Goal: Transaction & Acquisition: Obtain resource

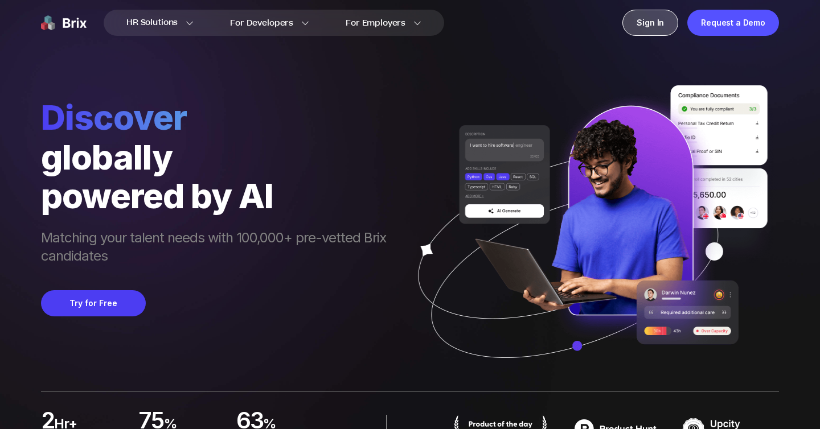
click at [644, 28] on div "Sign In" at bounding box center [651, 23] width 56 height 26
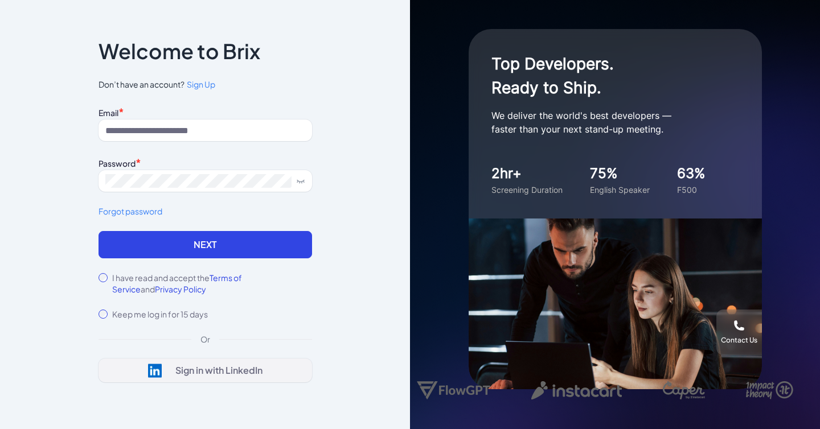
click at [202, 375] on div "Sign in with LinkedIn" at bounding box center [218, 370] width 87 height 11
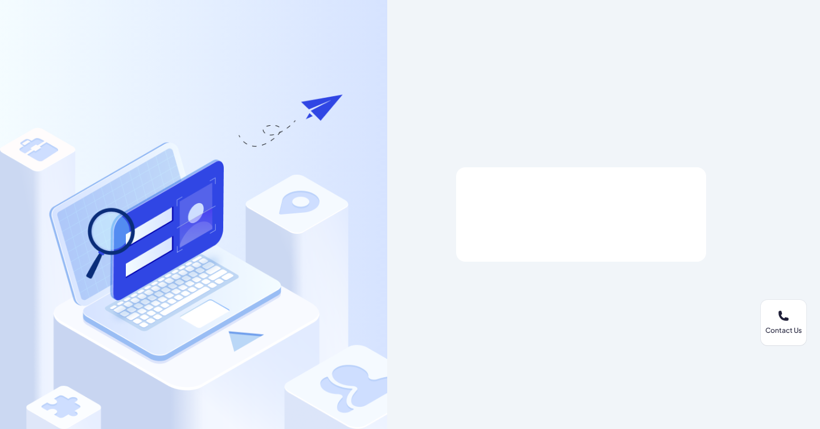
click at [611, 318] on div at bounding box center [580, 214] width 387 height 429
click at [603, 189] on div at bounding box center [581, 214] width 250 height 95
click at [564, 217] on div at bounding box center [581, 215] width 214 height 22
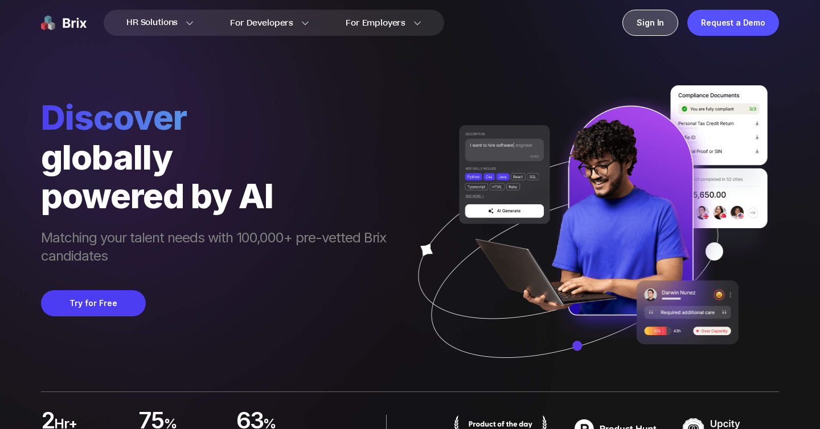
click at [658, 21] on div "Sign In" at bounding box center [651, 23] width 56 height 26
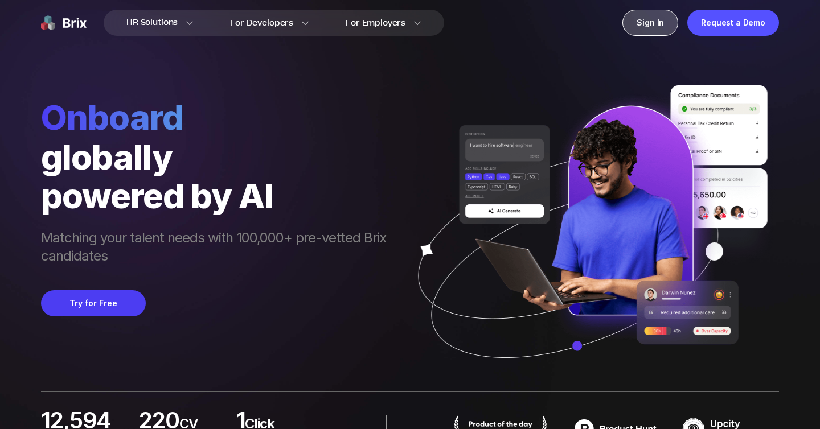
click at [648, 29] on div "Sign In" at bounding box center [651, 23] width 56 height 26
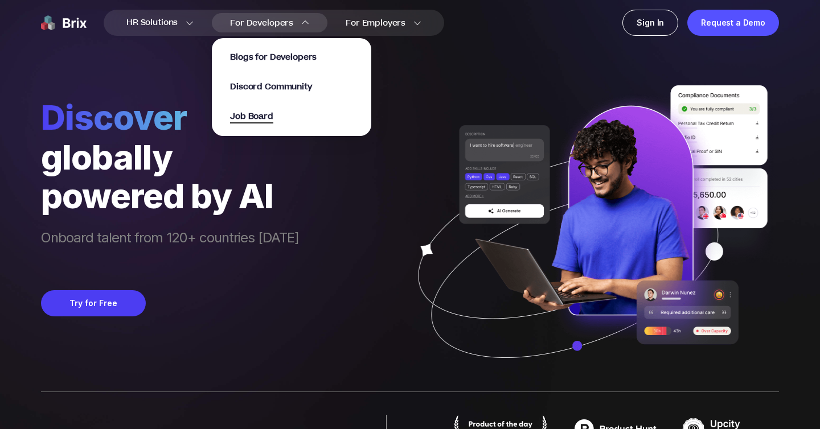
click at [249, 113] on span "Job Board" at bounding box center [251, 116] width 43 height 13
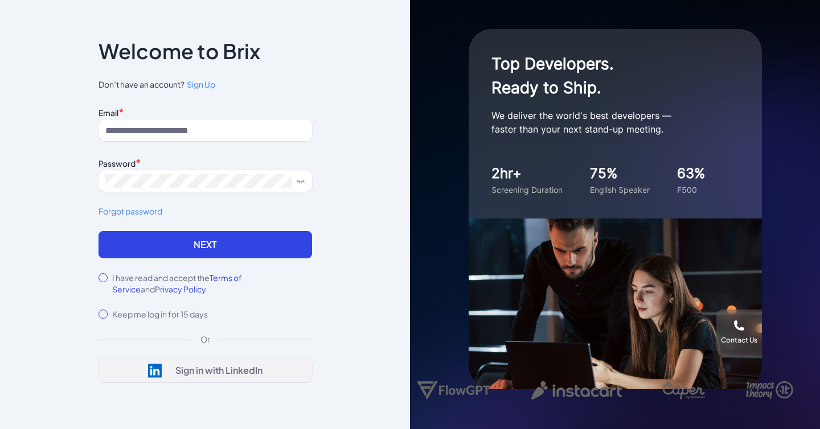
click at [204, 370] on div "Sign in with LinkedIn" at bounding box center [218, 370] width 87 height 11
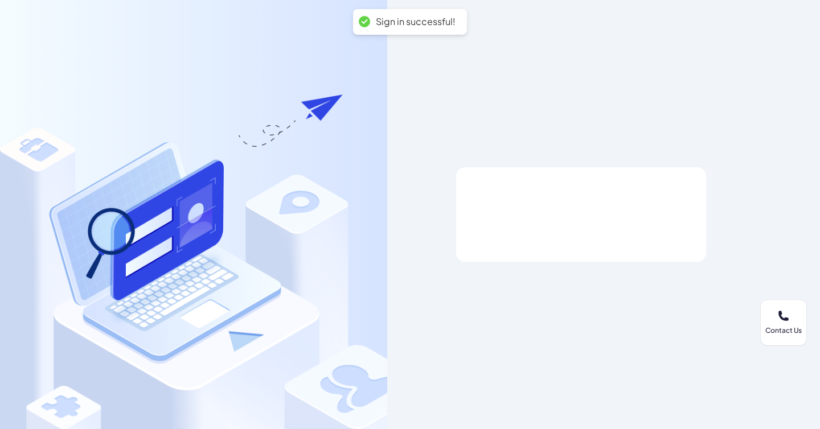
click at [560, 210] on div at bounding box center [581, 215] width 214 height 22
click at [659, 148] on div at bounding box center [580, 214] width 387 height 429
click at [601, 212] on div at bounding box center [581, 215] width 214 height 22
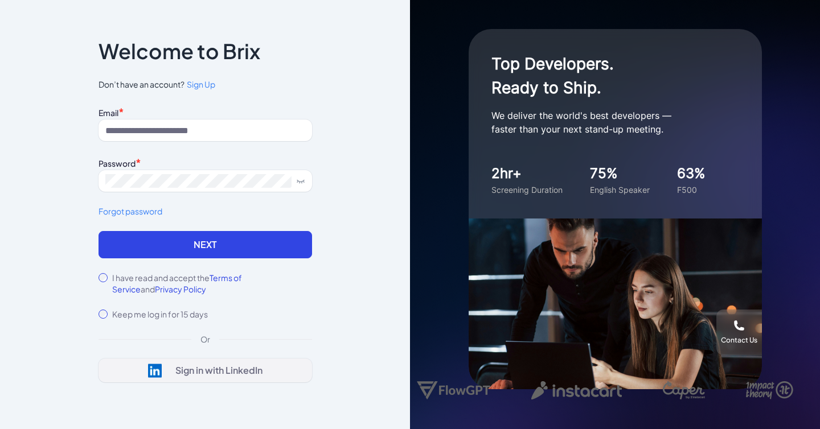
click at [200, 368] on div "Sign in with LinkedIn" at bounding box center [218, 370] width 87 height 11
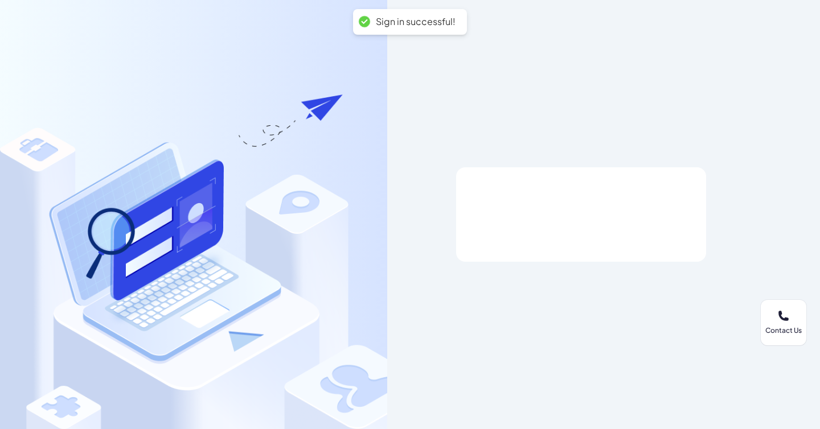
click at [543, 209] on div at bounding box center [581, 215] width 214 height 22
click at [690, 263] on div at bounding box center [580, 214] width 387 height 429
click at [774, 314] on div "Contact Us" at bounding box center [784, 322] width 46 height 25
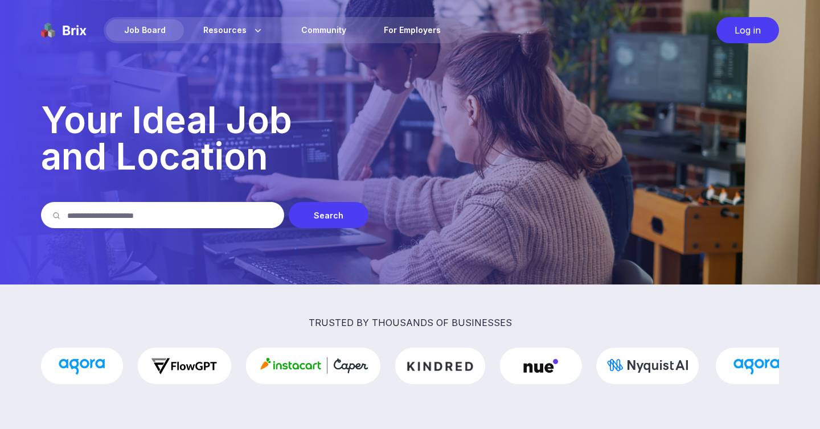
click at [333, 221] on div "Search" at bounding box center [329, 215] width 80 height 26
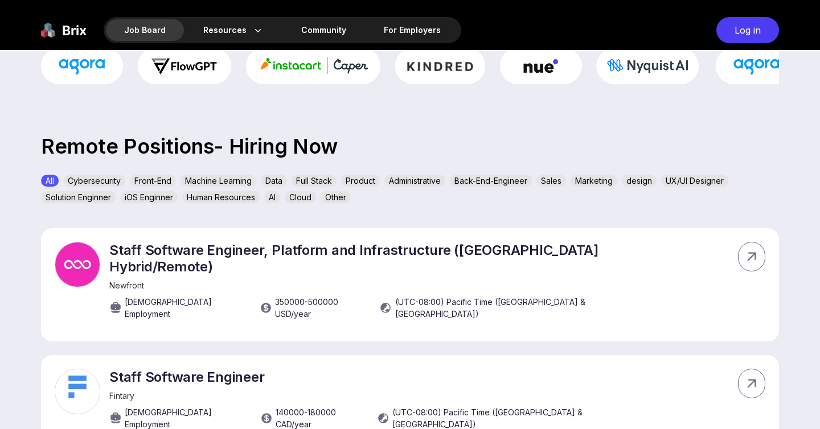
scroll to position [327, 0]
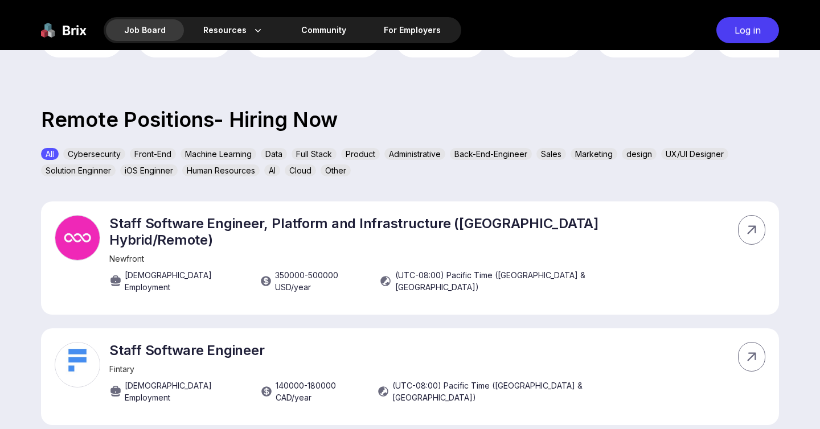
click at [498, 155] on div "Back-End-Engineer" at bounding box center [491, 154] width 82 height 12
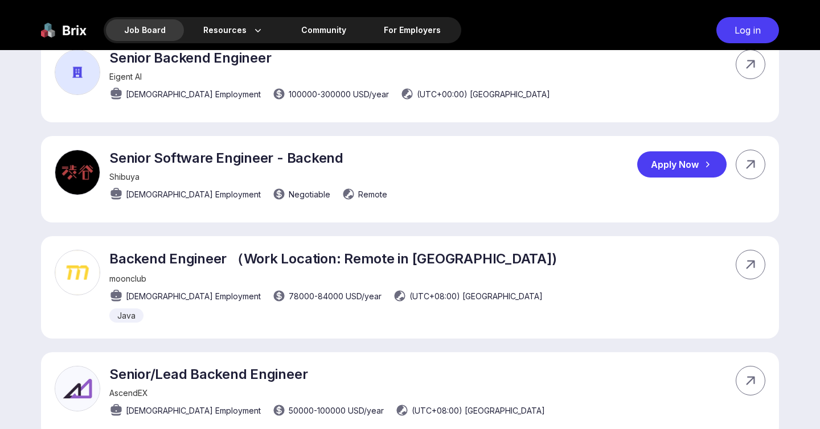
scroll to position [893, 0]
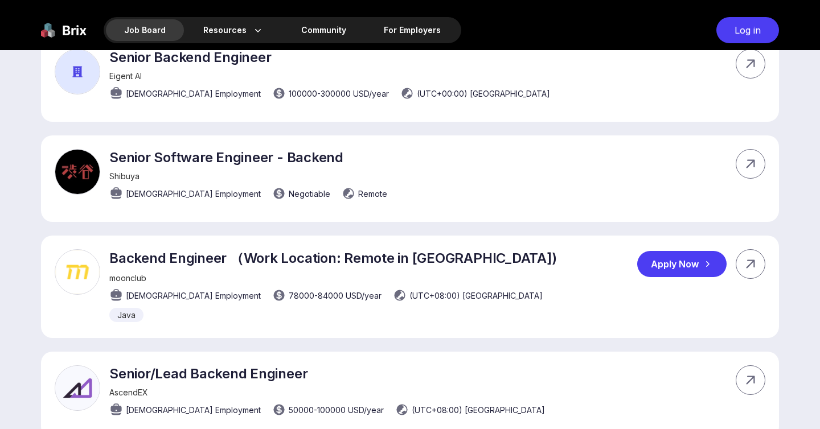
click at [89, 249] on img at bounding box center [78, 272] width 46 height 46
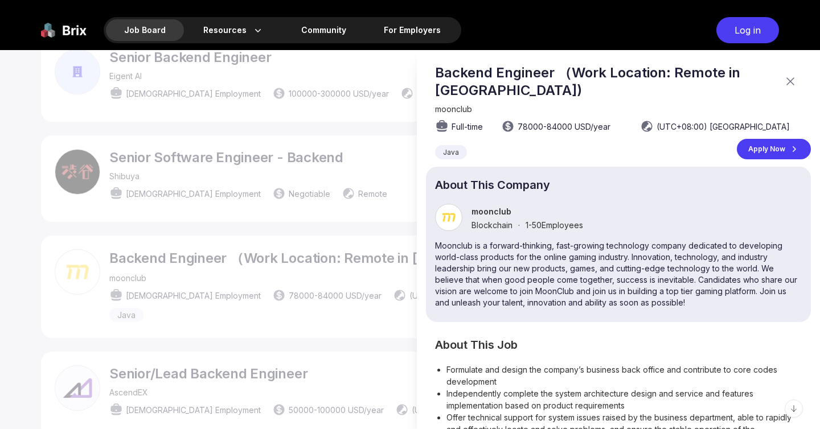
click at [790, 83] on icon at bounding box center [791, 82] width 14 height 14
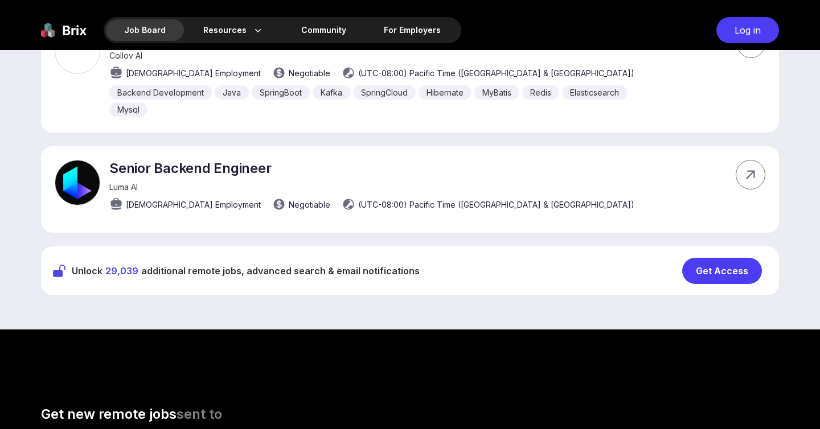
scroll to position [1394, 0]
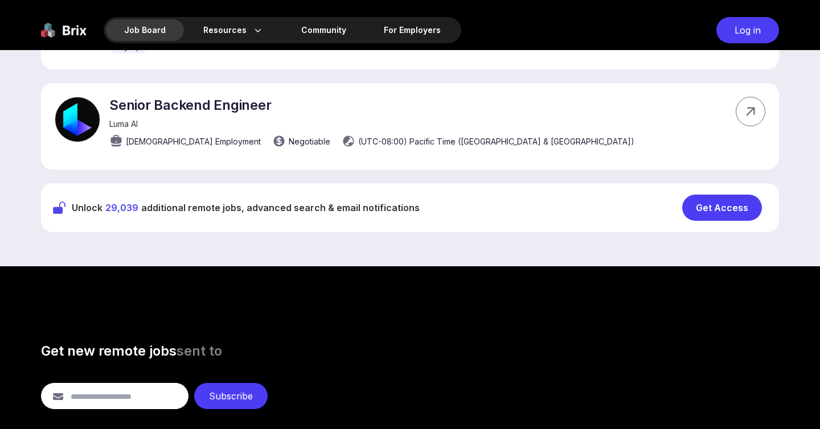
click at [118, 202] on span "29,039" at bounding box center [121, 207] width 33 height 11
click at [720, 195] on div "Get Access" at bounding box center [722, 208] width 80 height 26
